Goal: Task Accomplishment & Management: Use online tool/utility

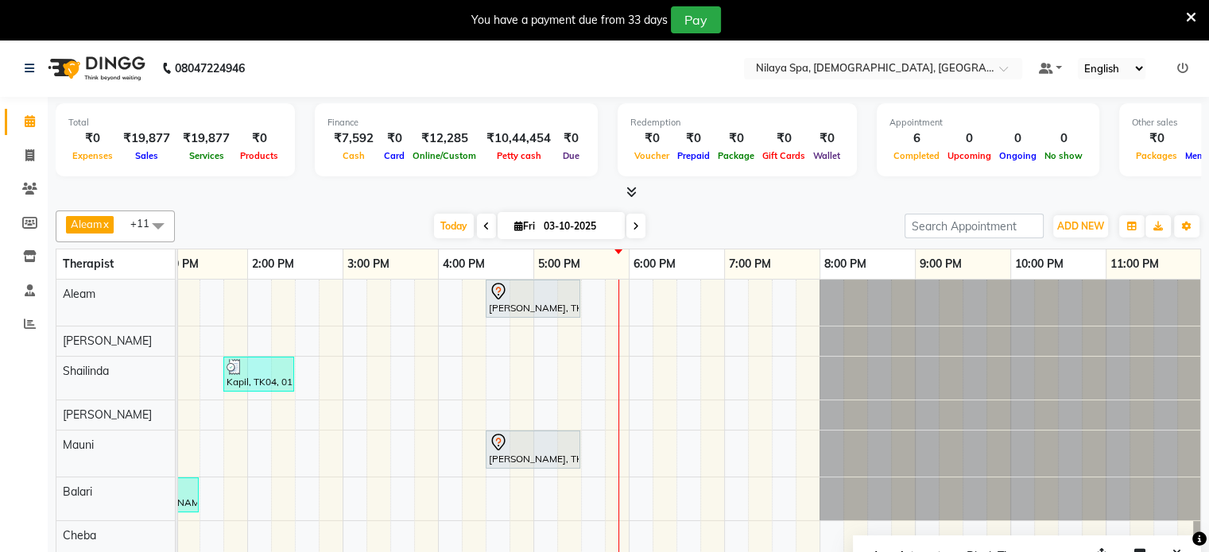
select select "87840"
select select "tentative"
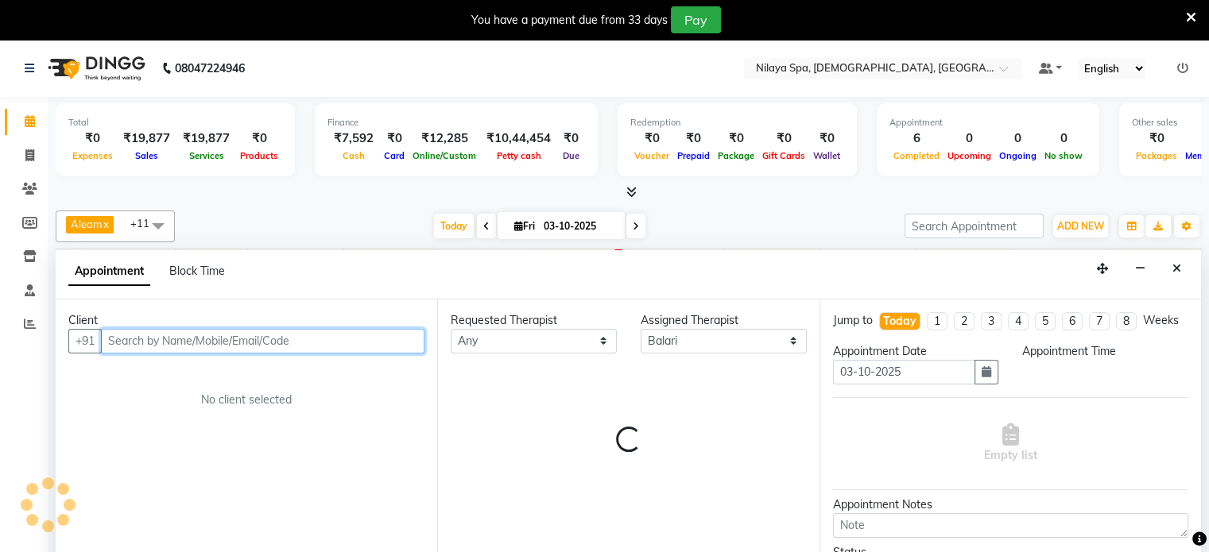
scroll to position [40, 0]
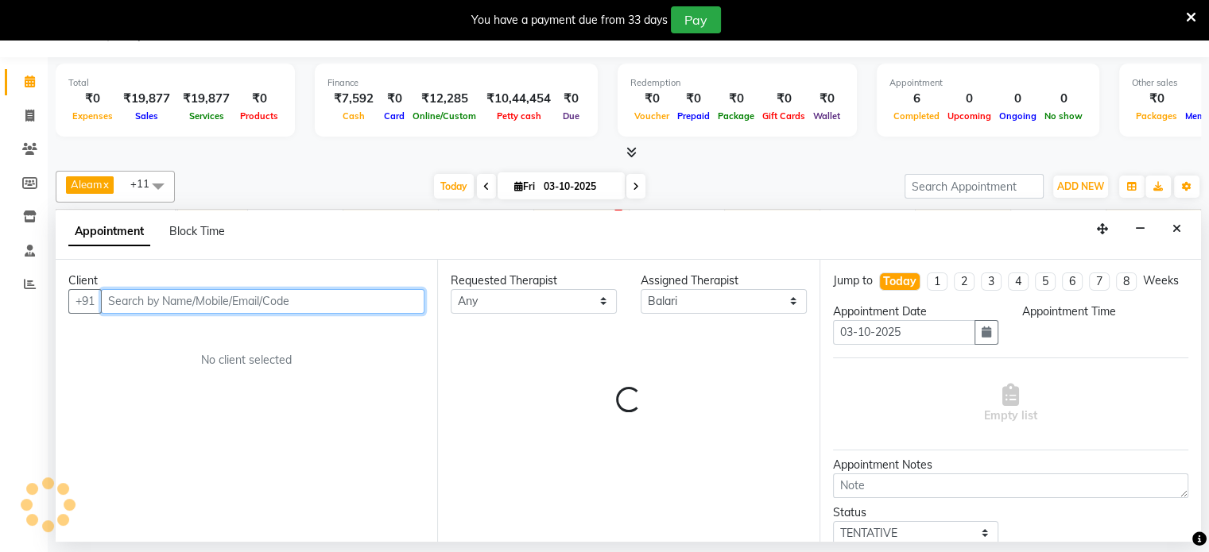
select select "1200"
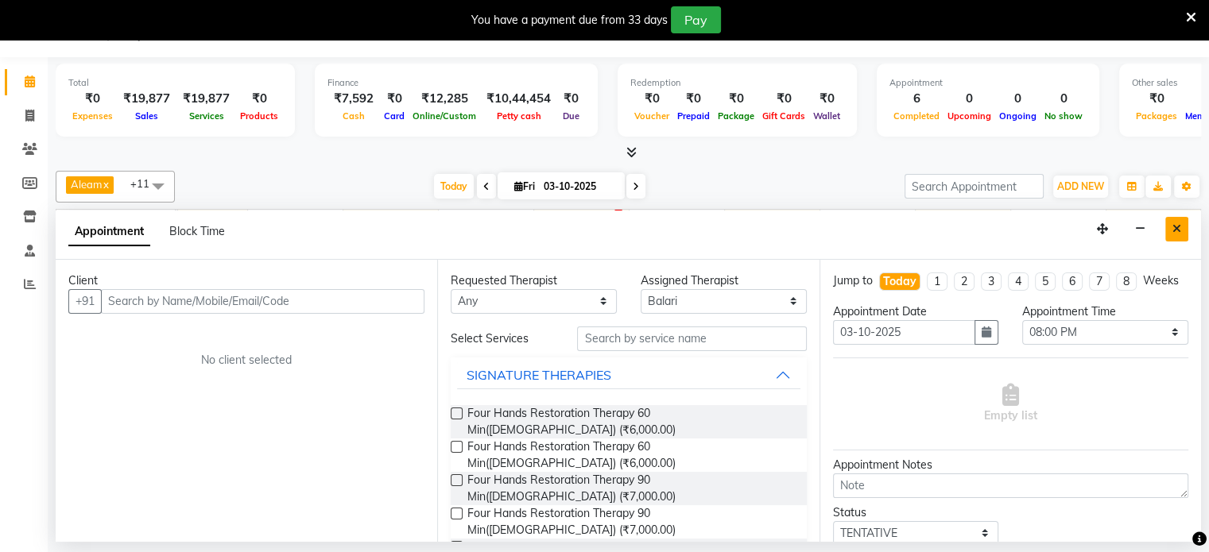
click at [1173, 223] on icon "Close" at bounding box center [1176, 228] width 9 height 11
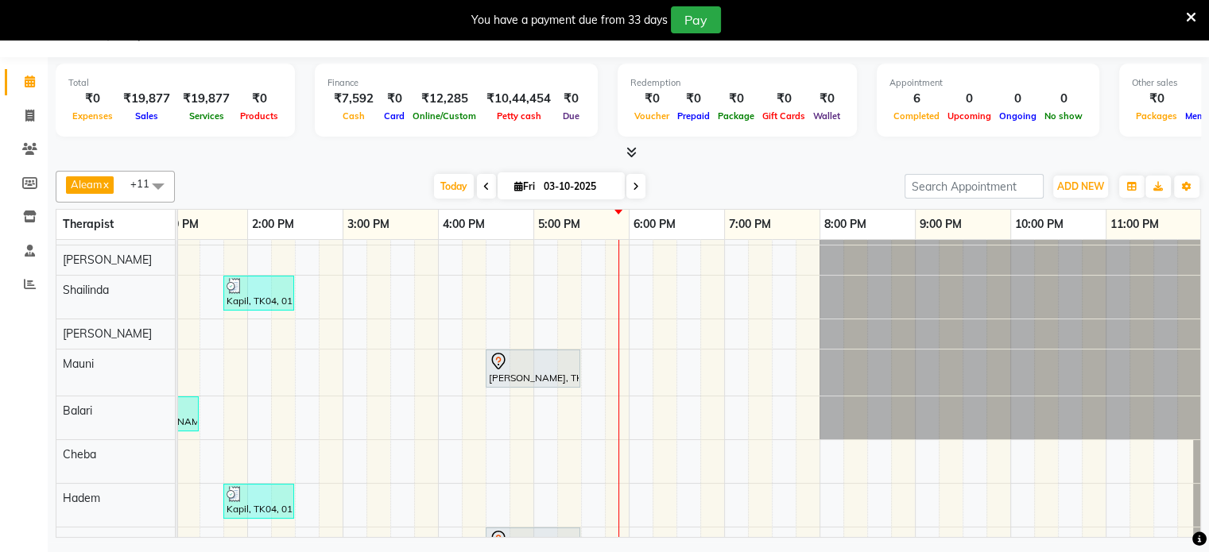
scroll to position [0, 0]
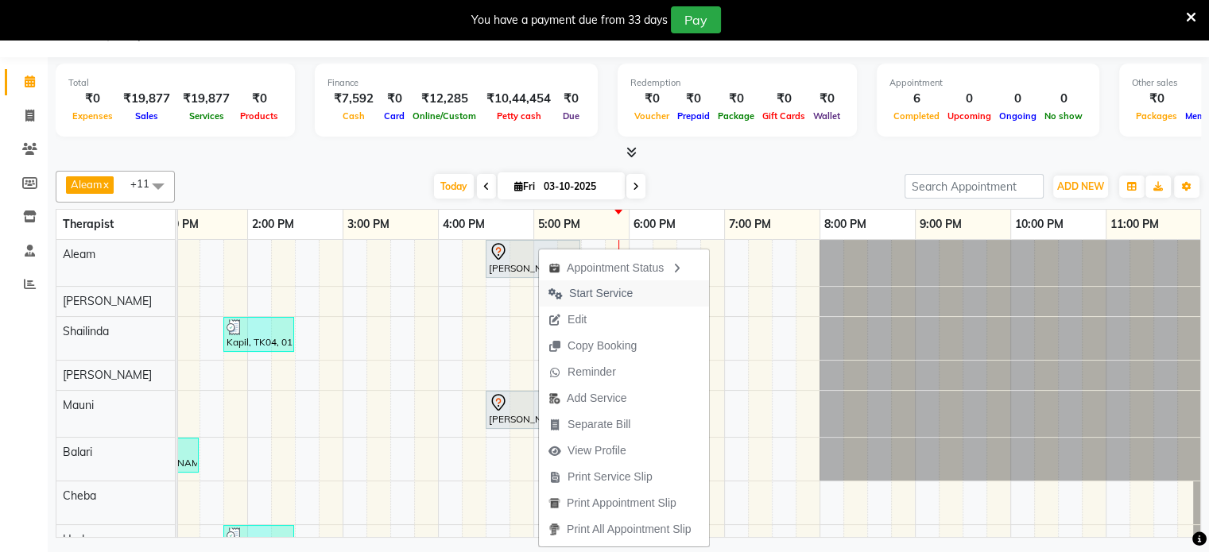
click at [578, 292] on span "Start Service" at bounding box center [601, 293] width 64 height 17
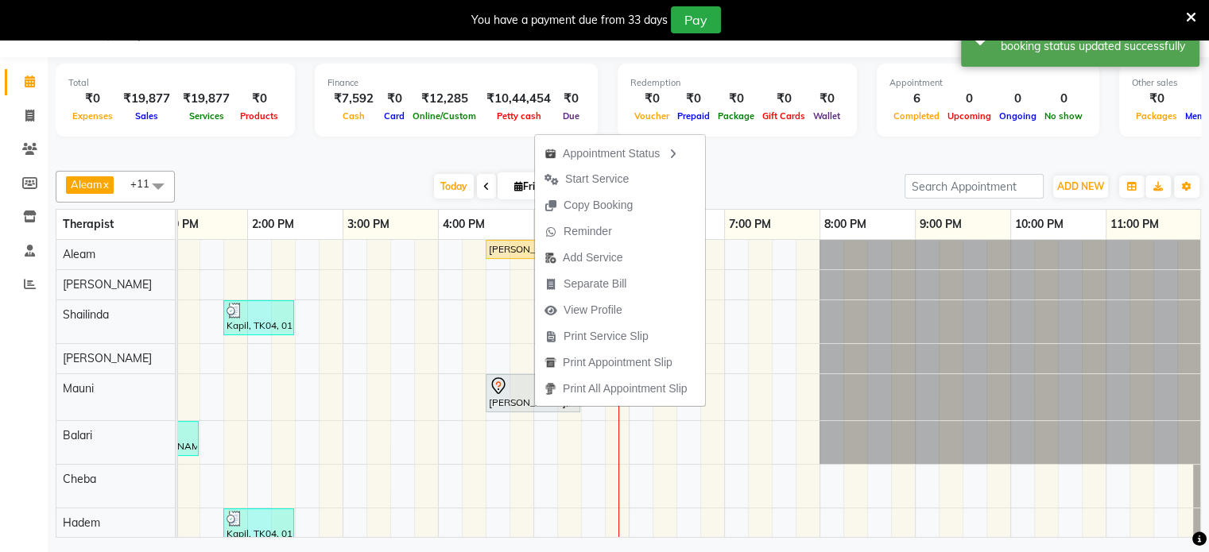
click at [608, 183] on span "Start Service" at bounding box center [597, 179] width 64 height 17
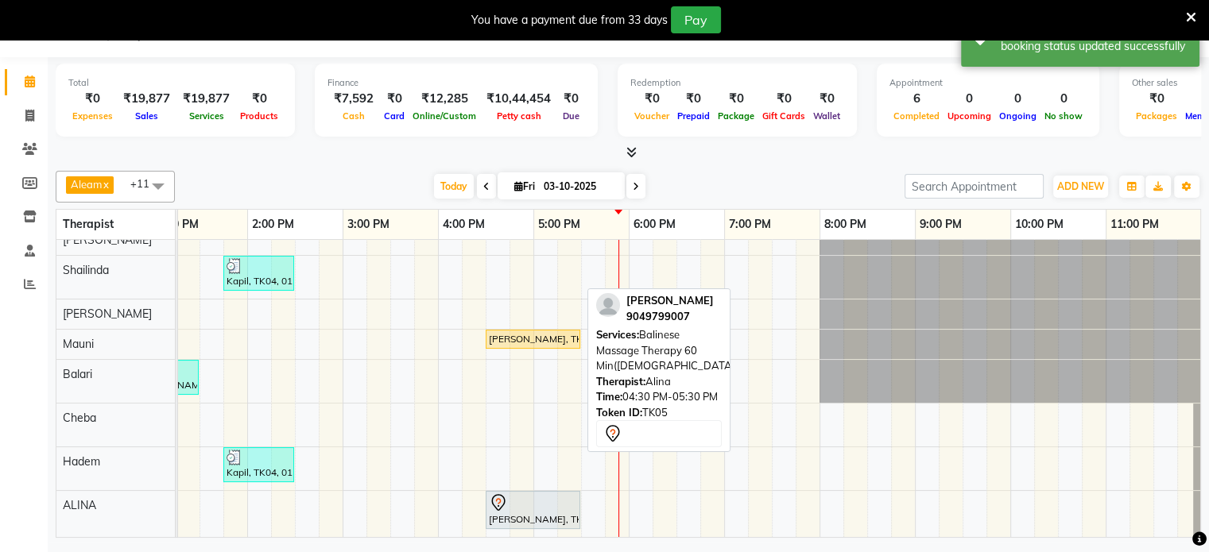
scroll to position [55, 0]
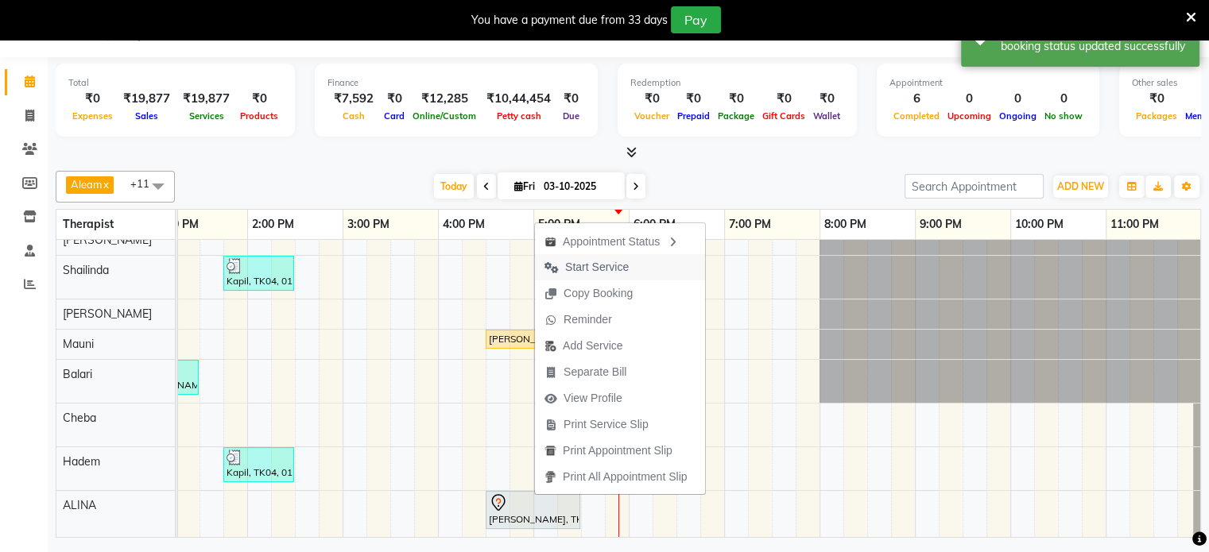
click at [592, 263] on span "Start Service" at bounding box center [597, 267] width 64 height 17
click at [592, 263] on div "[PERSON_NAME], TK05, 04:30 PM-05:30 PM, Balinese Massage Therapy 60 Min([DEMOGR…" at bounding box center [438, 366] width 1526 height 342
select select "87836"
select select "1050"
select select "tentative"
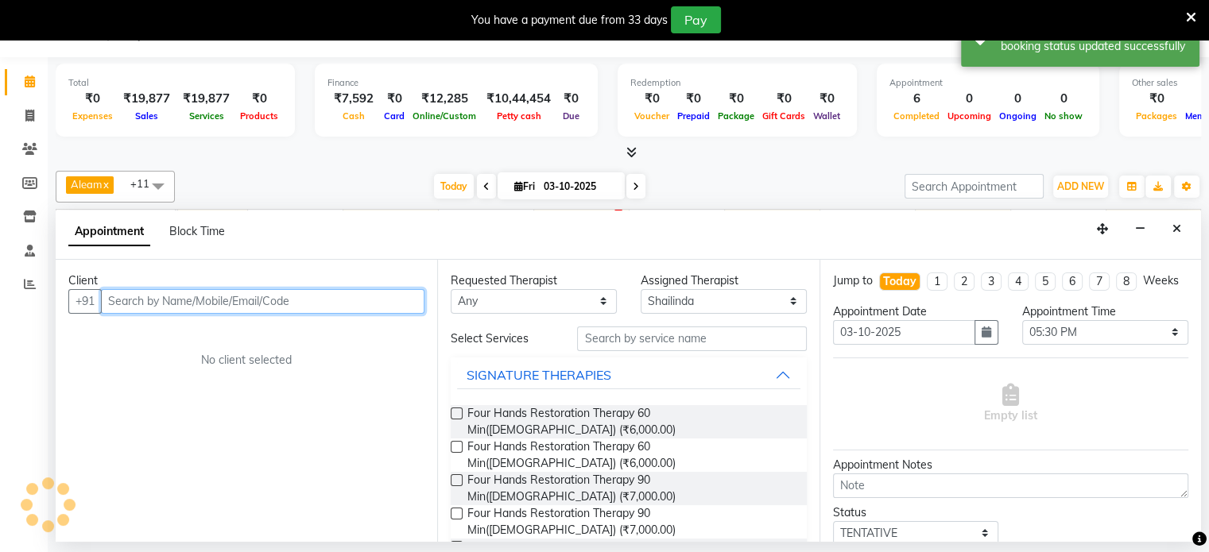
scroll to position [0, 0]
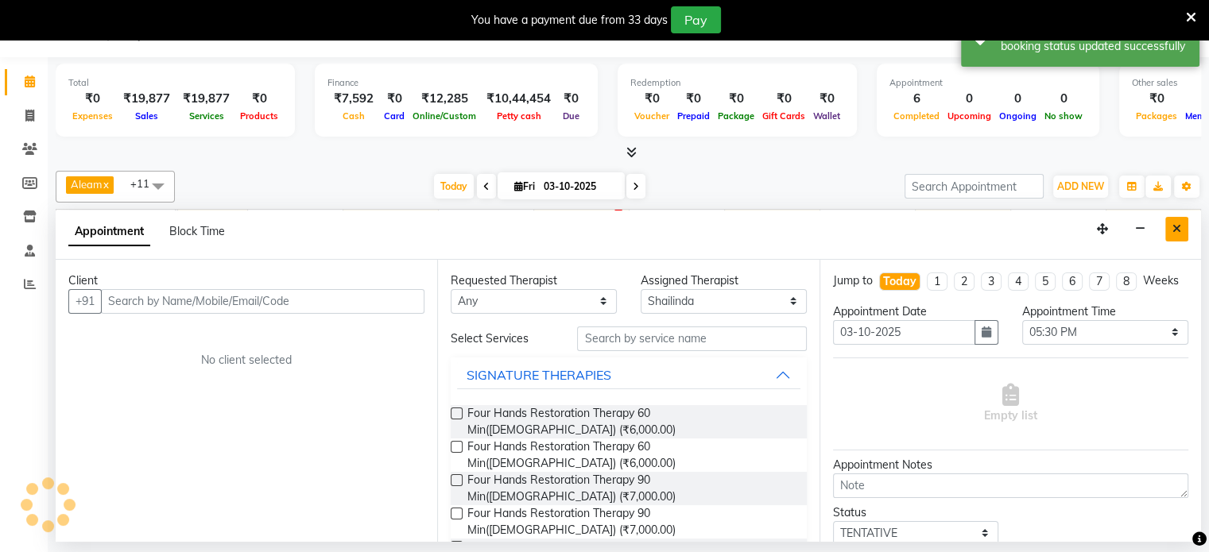
click at [1175, 226] on icon "Close" at bounding box center [1176, 228] width 9 height 11
click at [1175, 226] on div "11:00 PM" at bounding box center [1153, 224] width 95 height 29
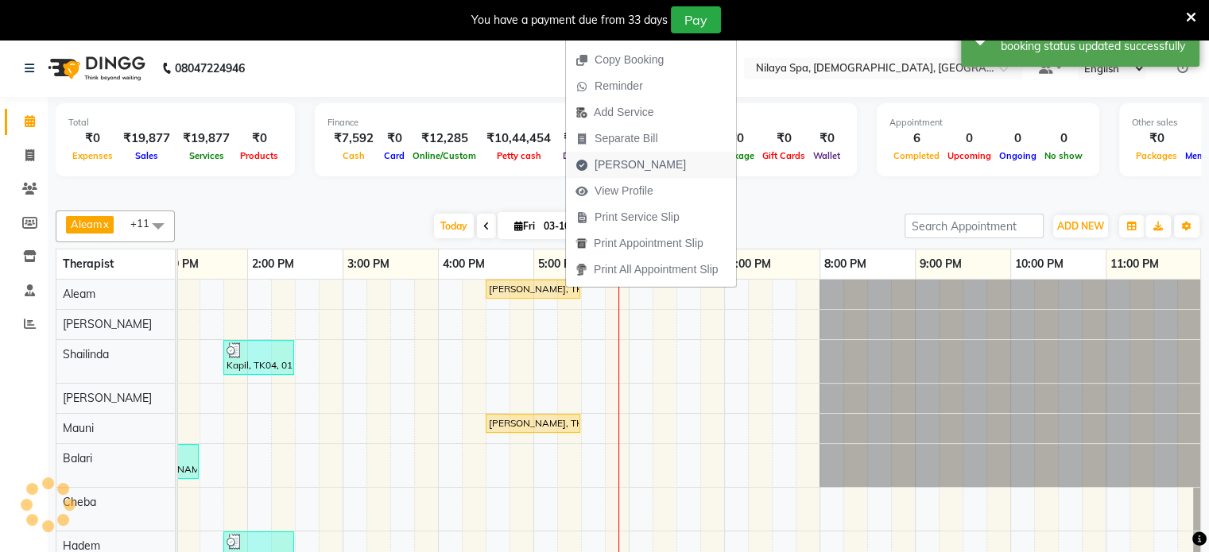
click at [626, 164] on span "[PERSON_NAME]" at bounding box center [639, 165] width 91 height 17
click at [626, 164] on div "Redemption ₹0 Voucher ₹0 Prepaid ₹0 Package ₹0 Gift Cards ₹0 Wallet" at bounding box center [736, 139] width 239 height 73
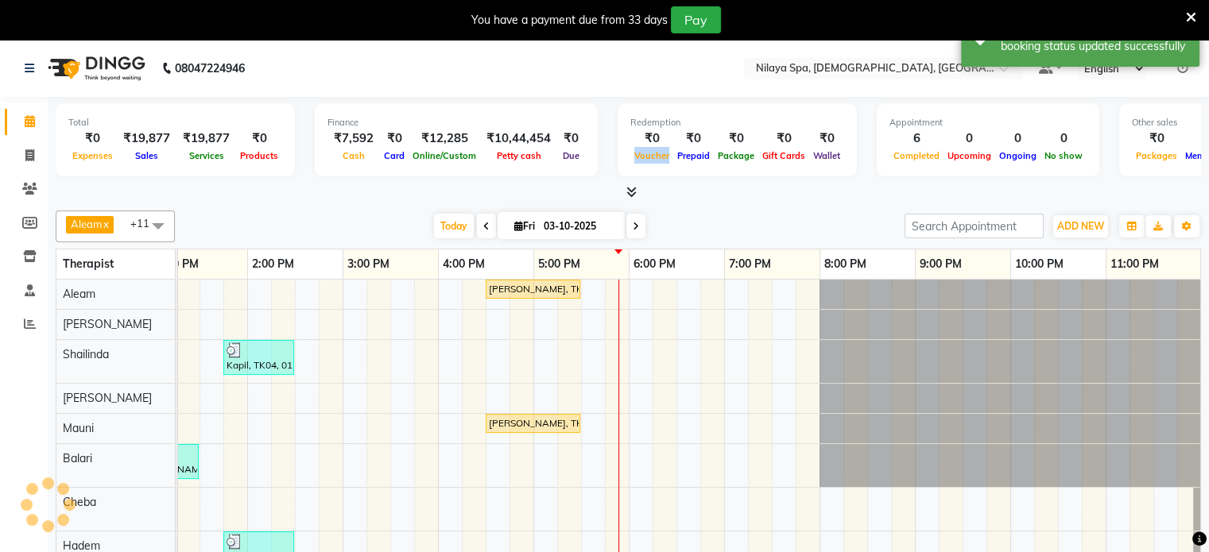
select select "service"
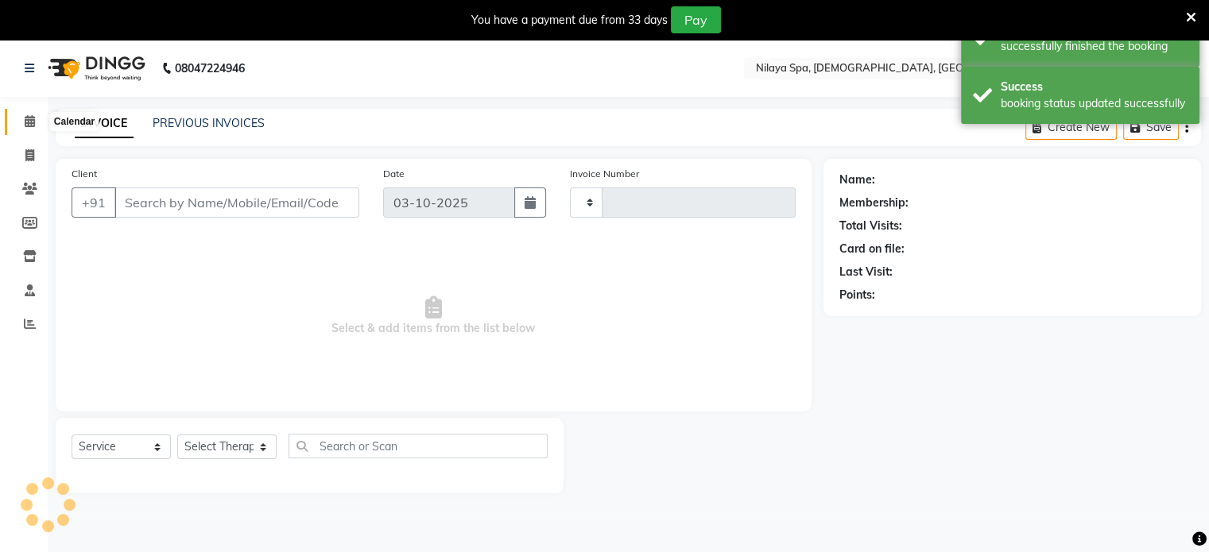
click at [21, 115] on span at bounding box center [30, 122] width 28 height 18
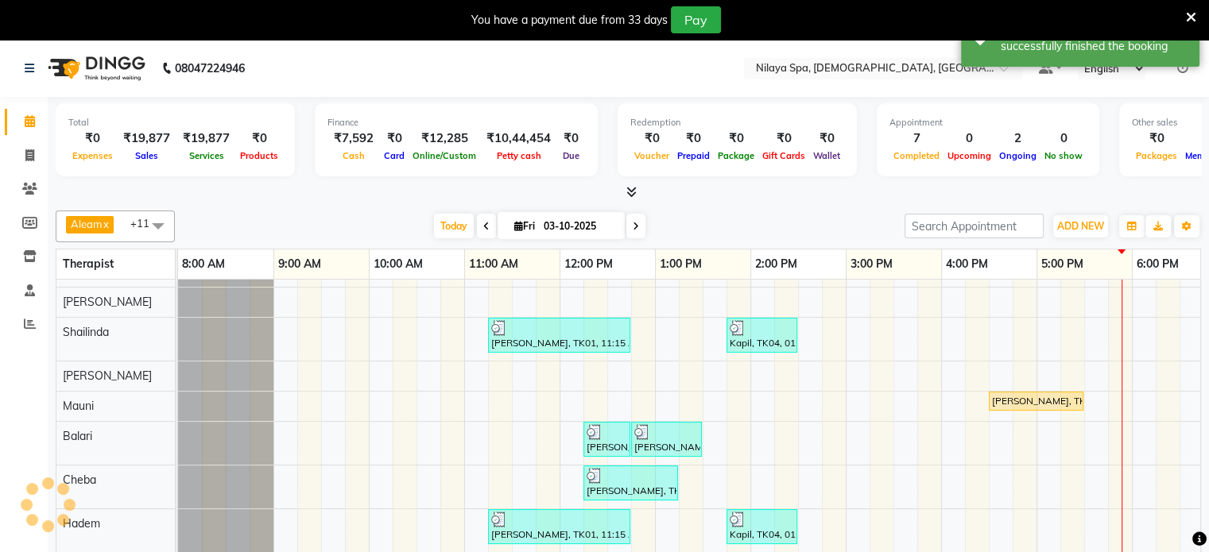
scroll to position [52, 0]
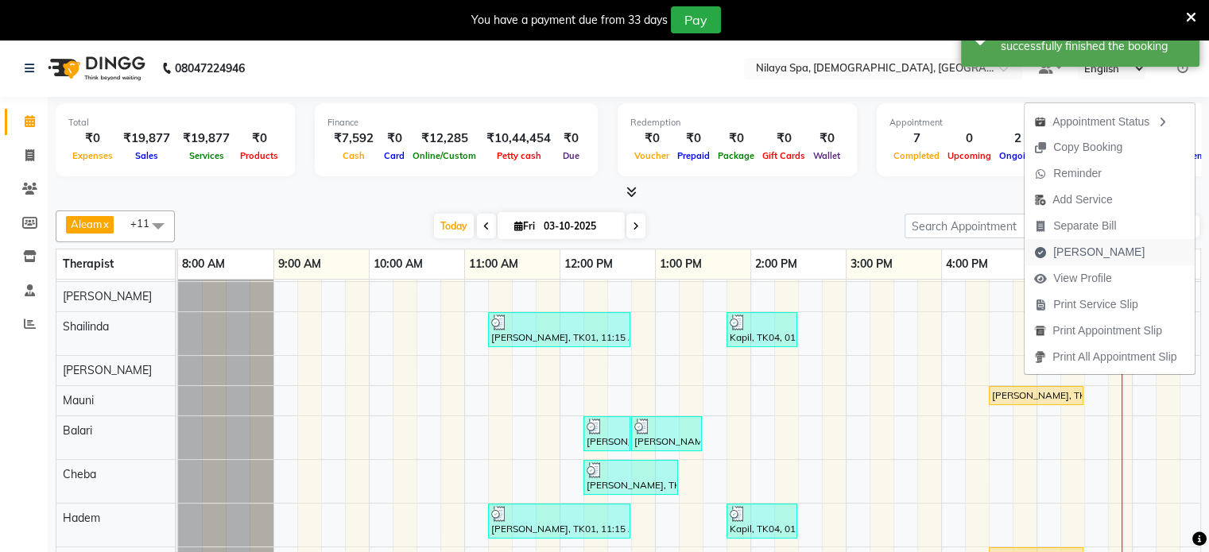
click at [1067, 251] on span "[PERSON_NAME]" at bounding box center [1098, 252] width 91 height 17
click at [1067, 253] on link "5:00 PM" at bounding box center [1062, 264] width 50 height 23
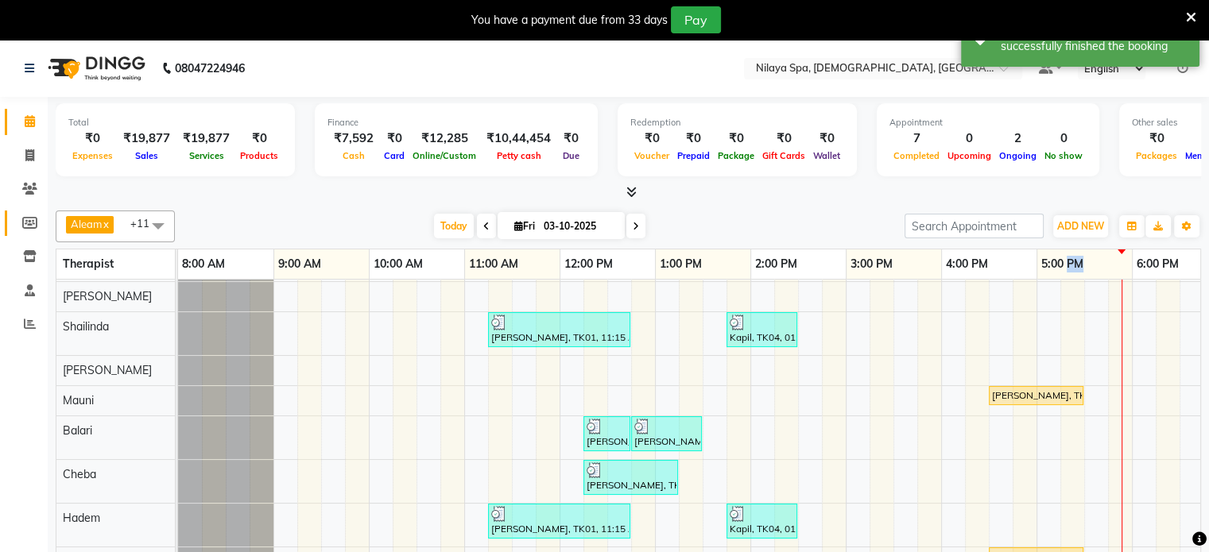
select select "service"
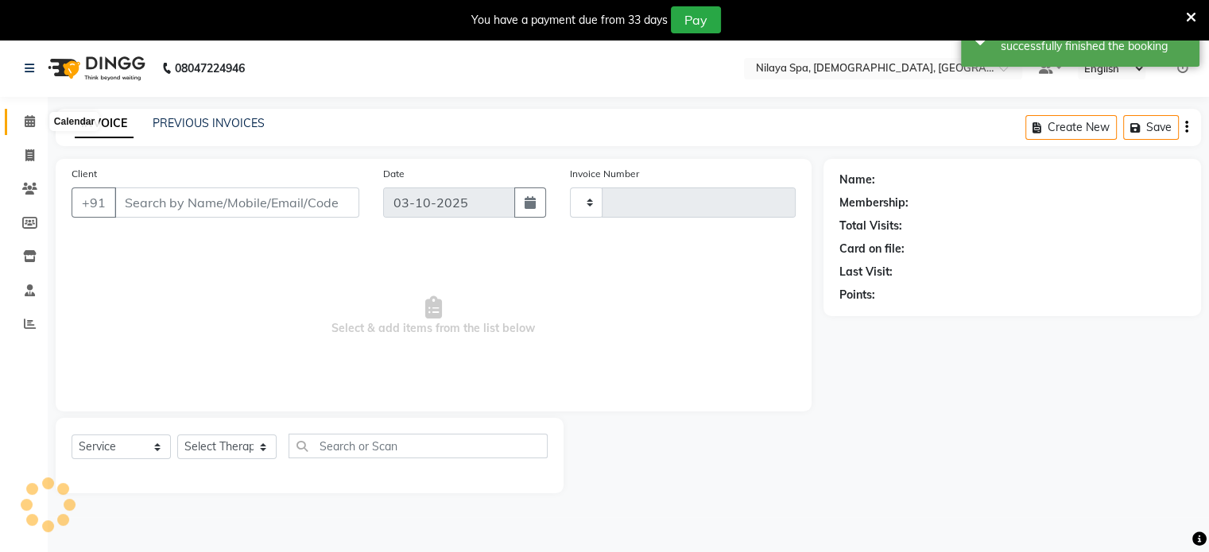
type input "0413"
select select "8694"
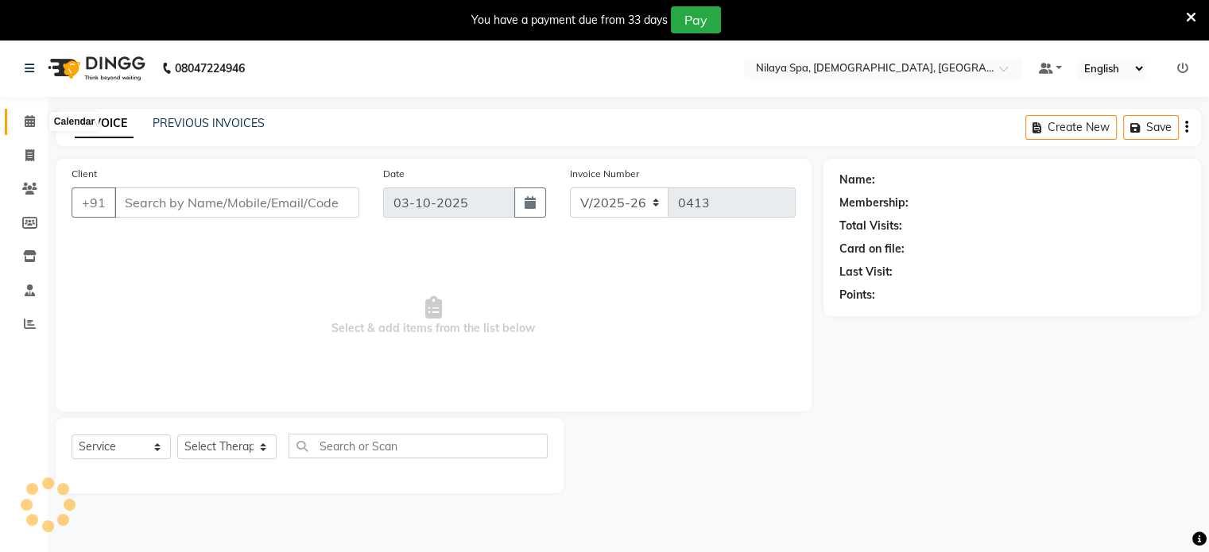
type input "90******07"
select select "87839"
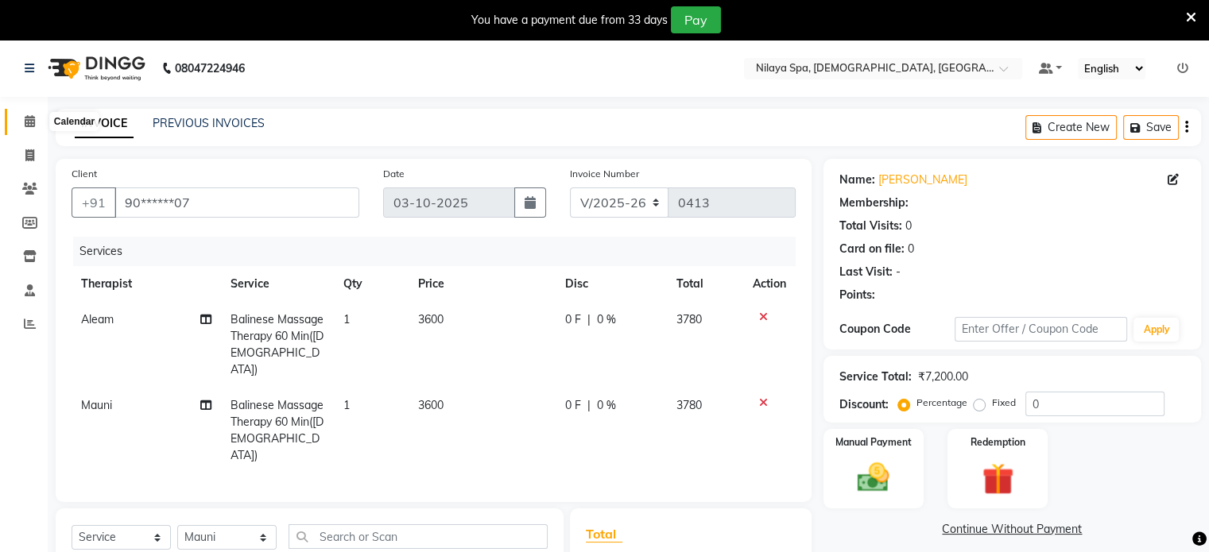
click at [30, 117] on icon at bounding box center [30, 121] width 10 height 12
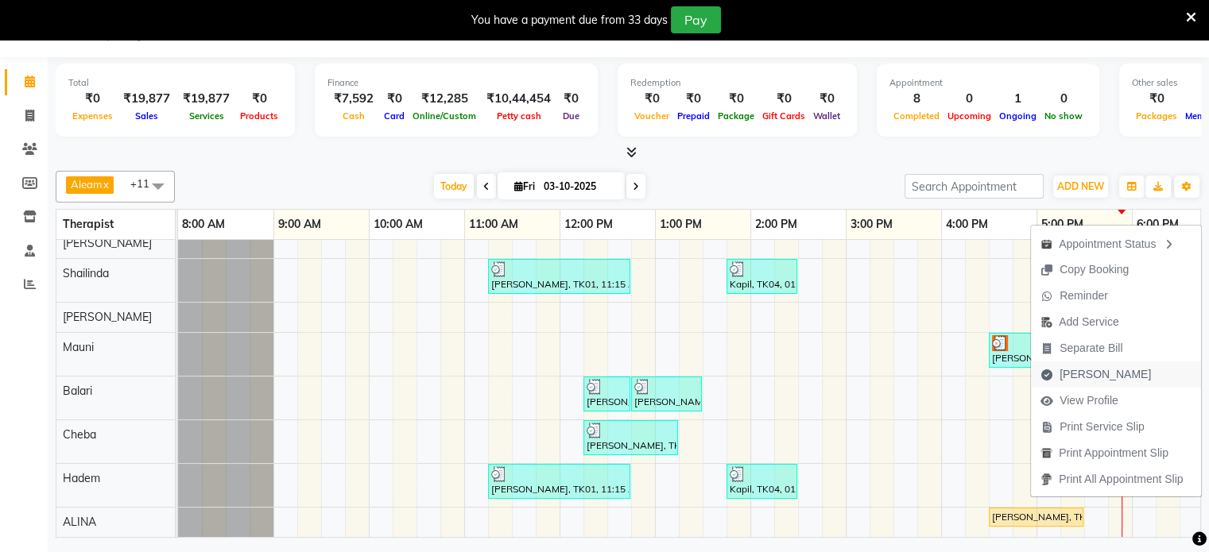
click at [1067, 370] on span "[PERSON_NAME]" at bounding box center [1104, 374] width 91 height 17
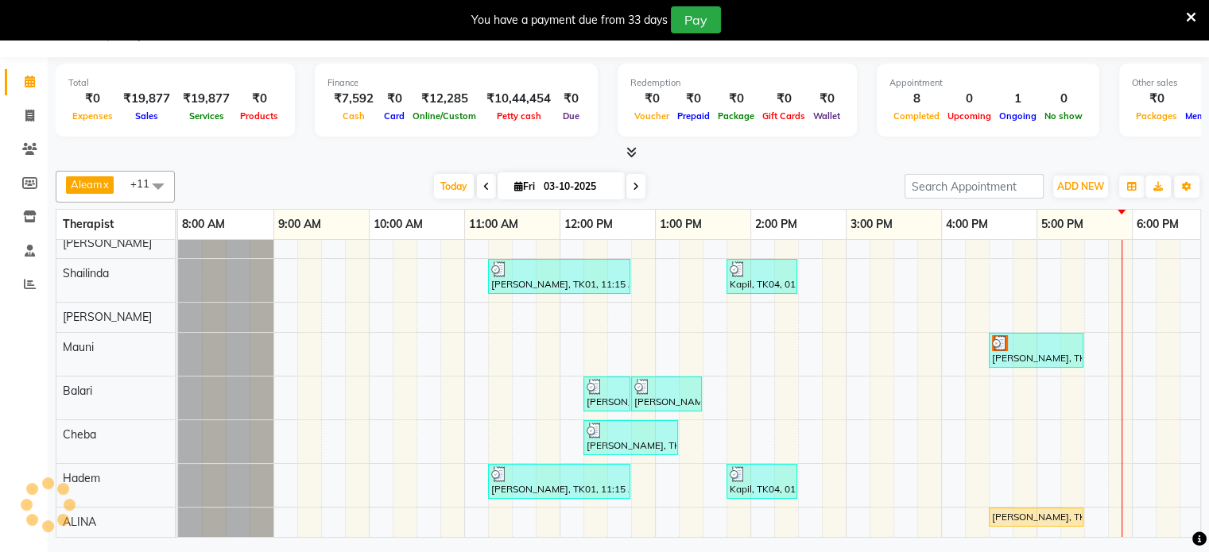
select select "8694"
select select "service"
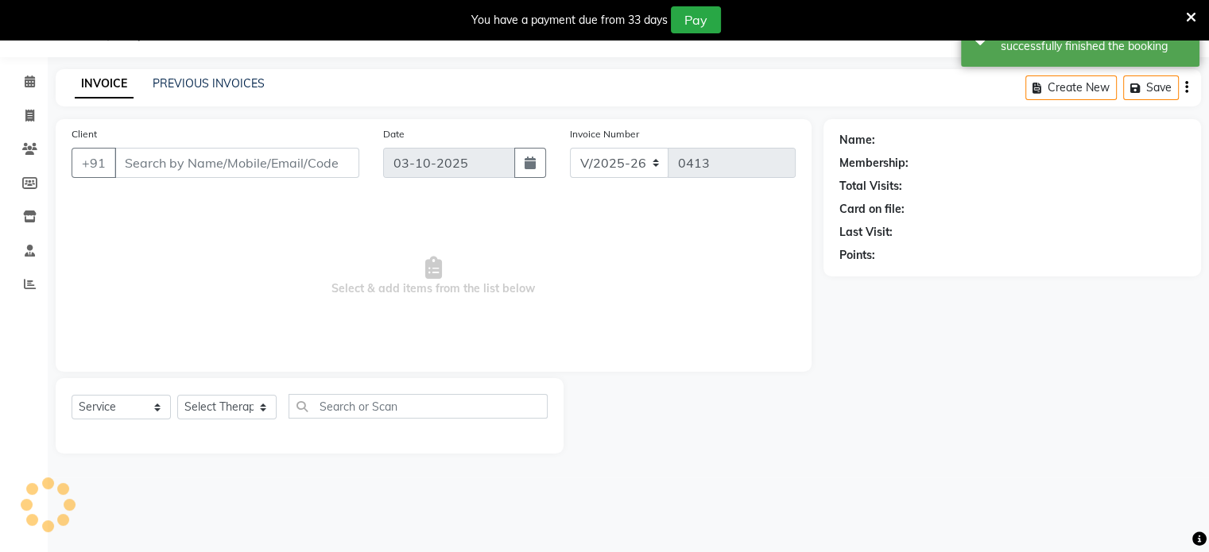
type input "90******07"
select select "92851"
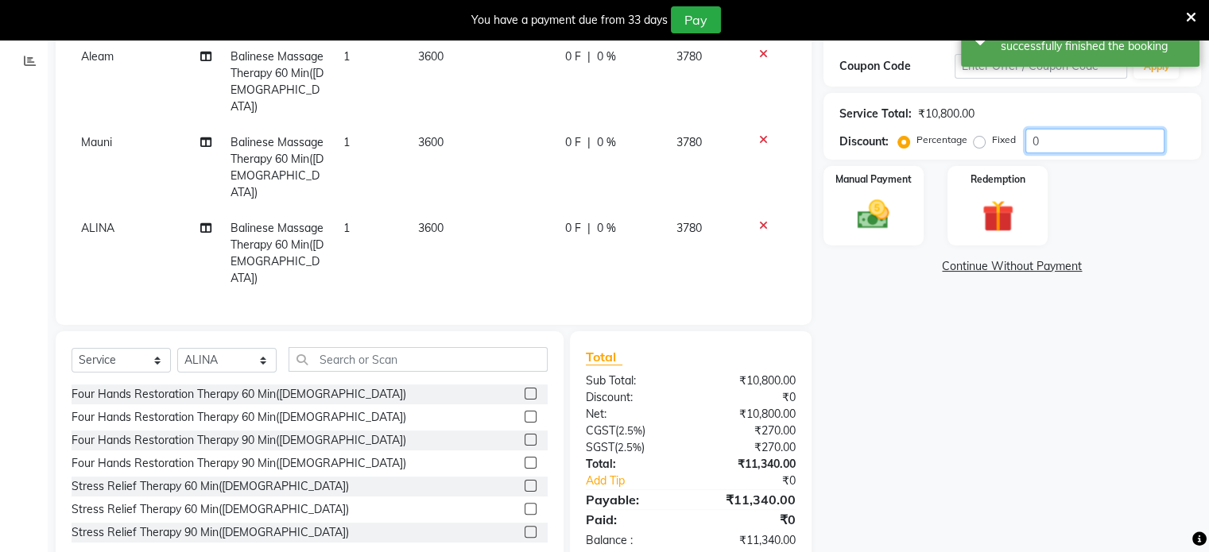
click at [1082, 137] on input "0" at bounding box center [1094, 141] width 139 height 25
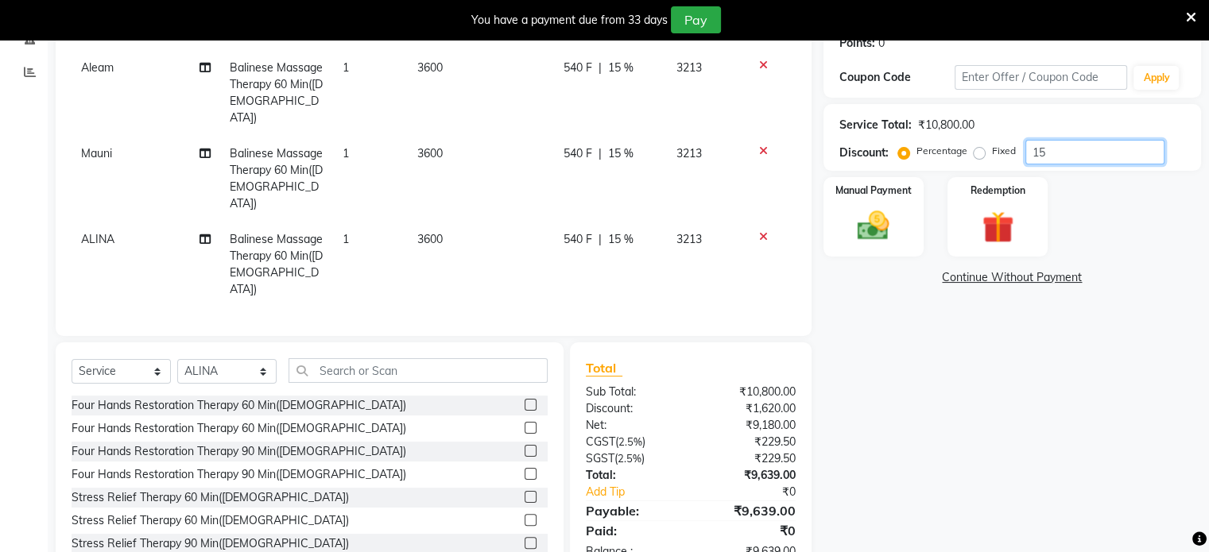
scroll to position [263, 0]
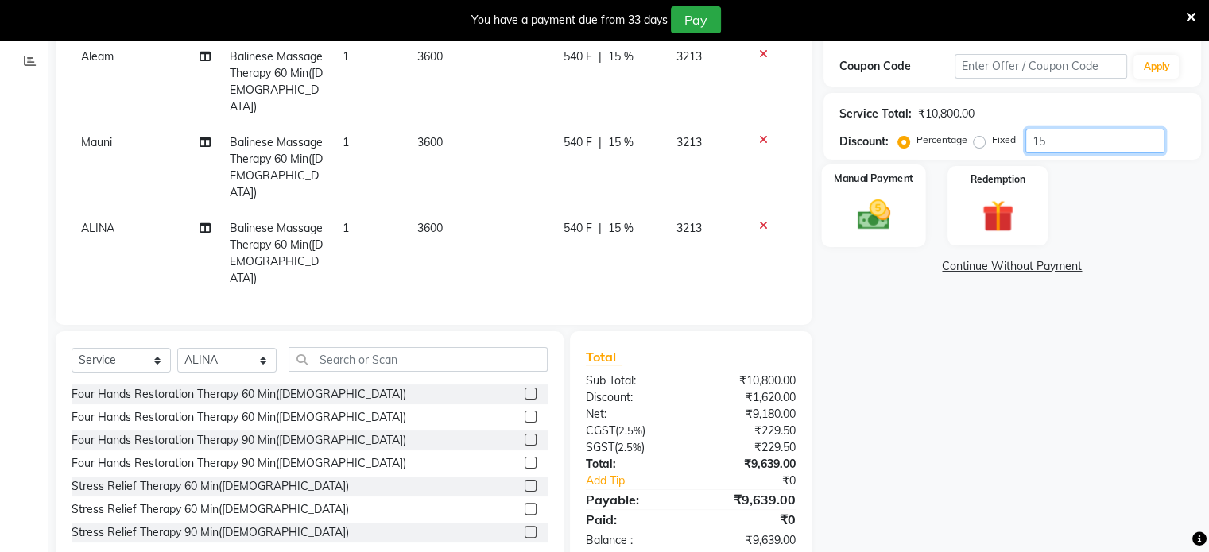
type input "15"
click at [836, 223] on div "Manual Payment" at bounding box center [873, 205] width 104 height 82
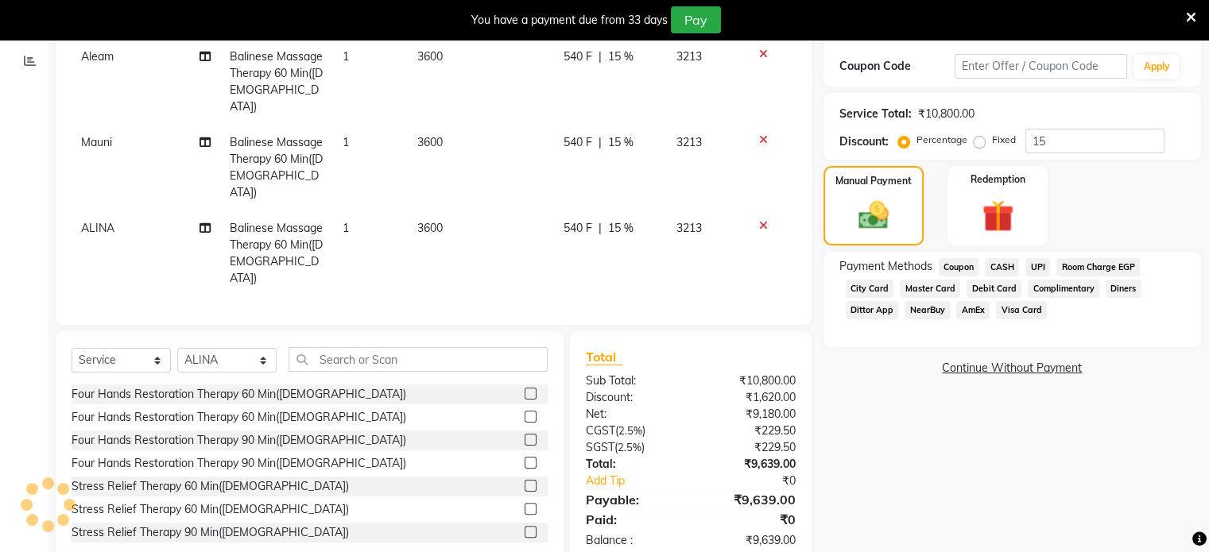
click at [1035, 263] on span "UPI" at bounding box center [1037, 267] width 25 height 18
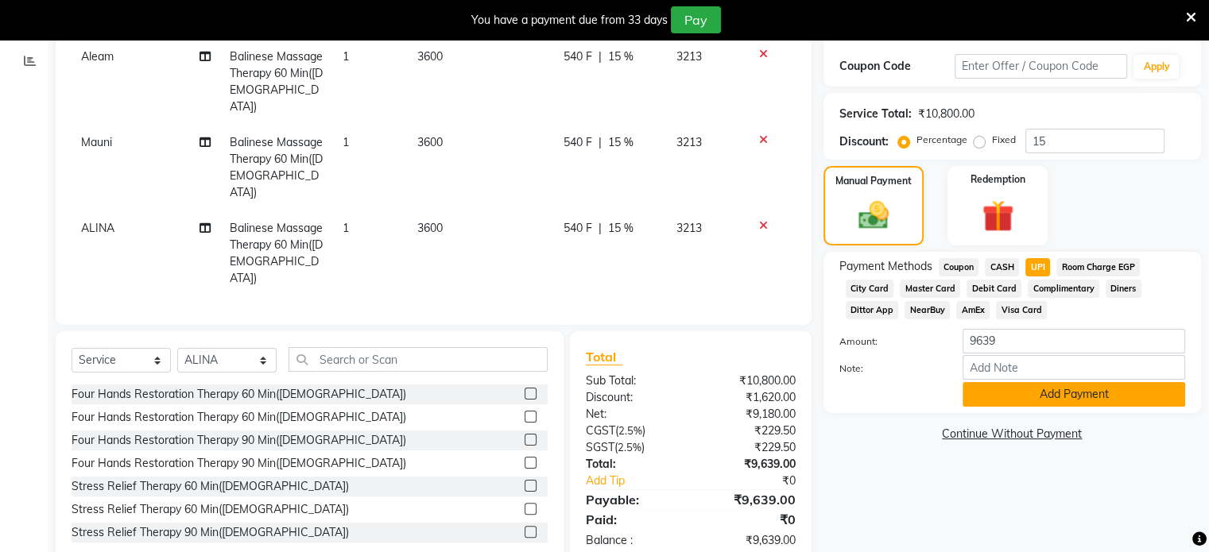
click at [1020, 393] on button "Add Payment" at bounding box center [1073, 394] width 222 height 25
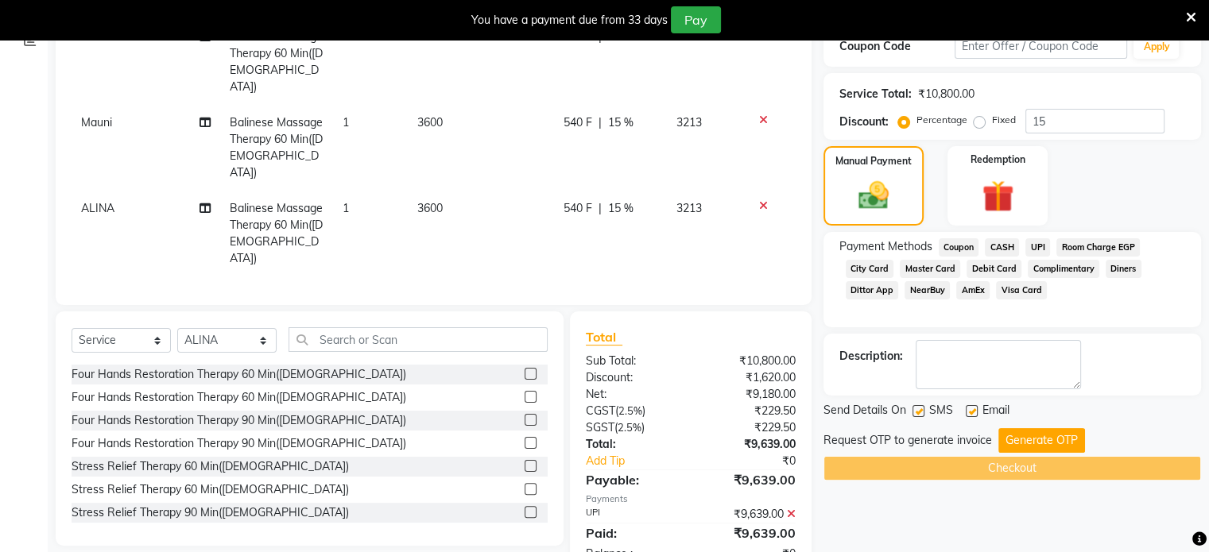
scroll to position [295, 0]
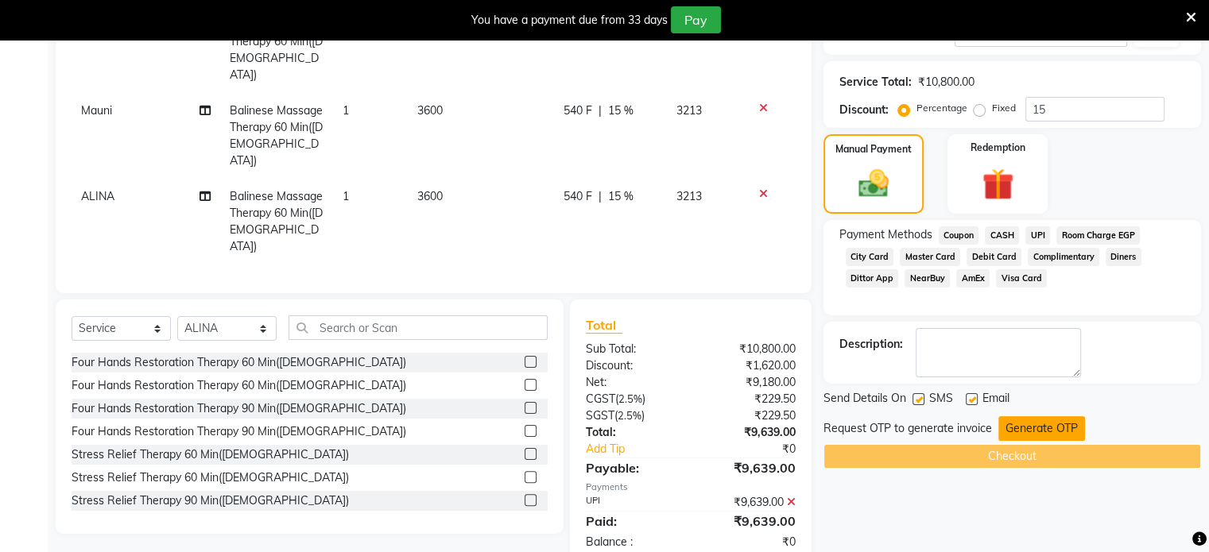
click at [1054, 429] on button "Generate OTP" at bounding box center [1041, 428] width 87 height 25
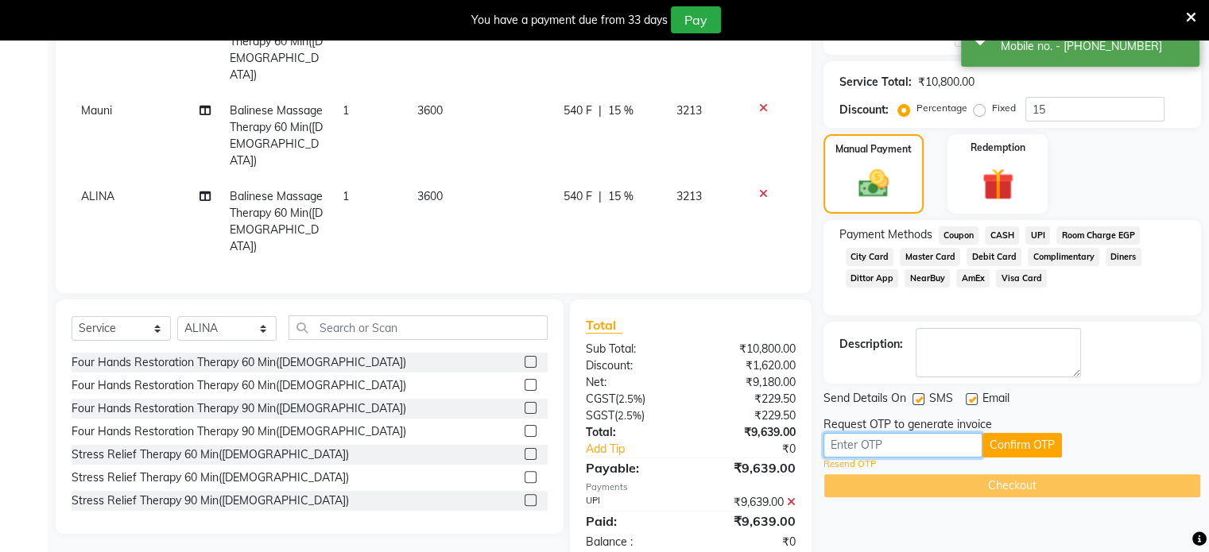
click at [916, 447] on input "text" at bounding box center [902, 445] width 159 height 25
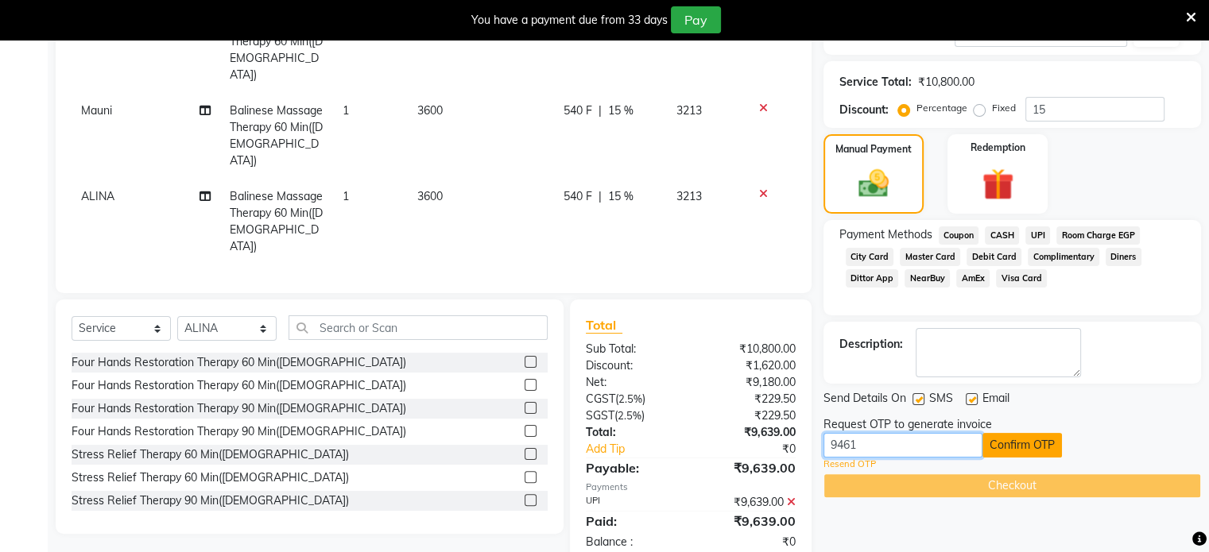
type input "9461"
click at [1030, 439] on button "Confirm OTP" at bounding box center [1021, 445] width 79 height 25
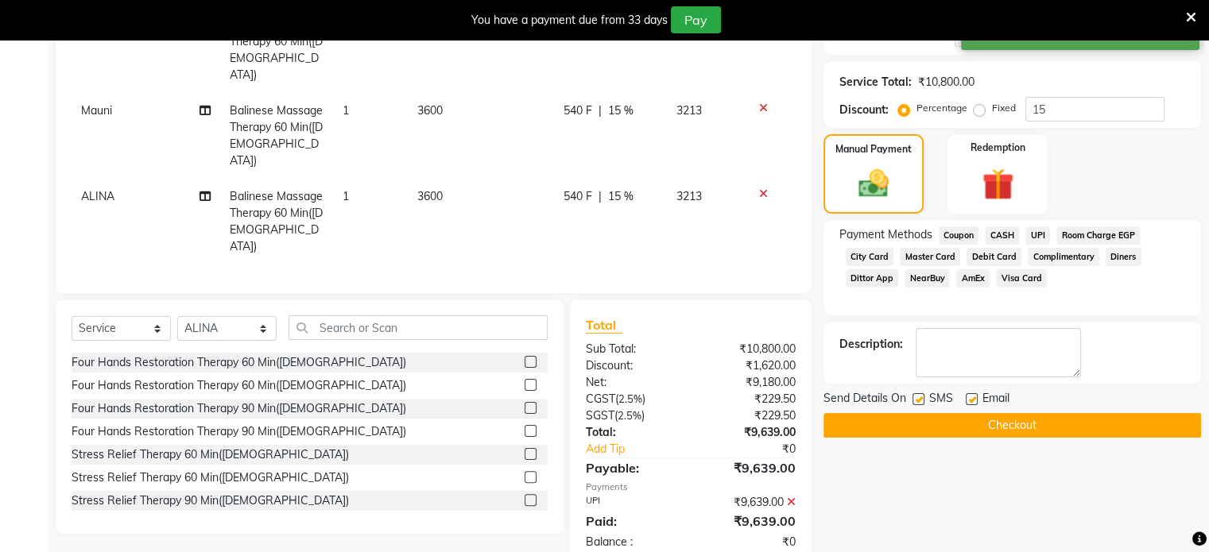
click at [1023, 424] on button "Checkout" at bounding box center [1011, 425] width 377 height 25
click at [1023, 424] on div "Checkout" at bounding box center [1011, 425] width 377 height 25
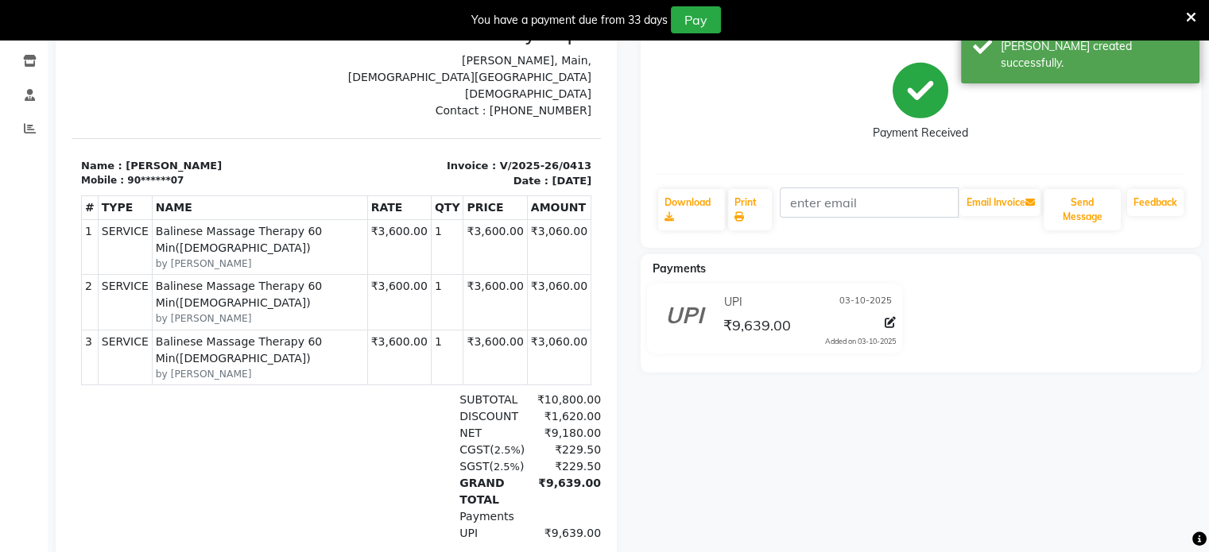
scroll to position [79, 0]
